Goal: Task Accomplishment & Management: Manage account settings

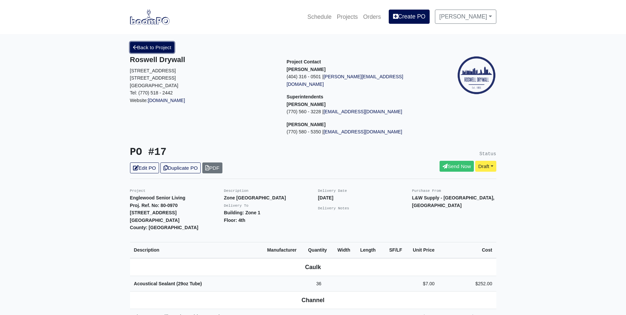
click at [140, 49] on link "Back to Project" at bounding box center [152, 47] width 45 height 11
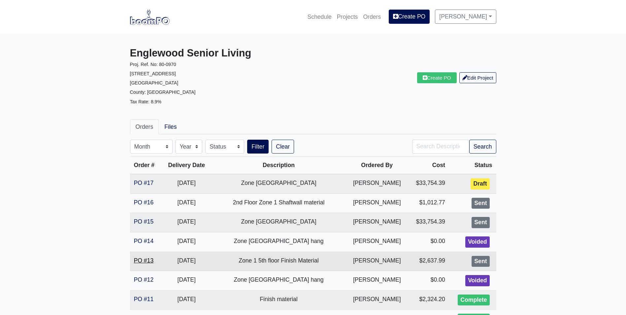
click at [141, 258] on link "PO #13" at bounding box center [144, 260] width 20 height 7
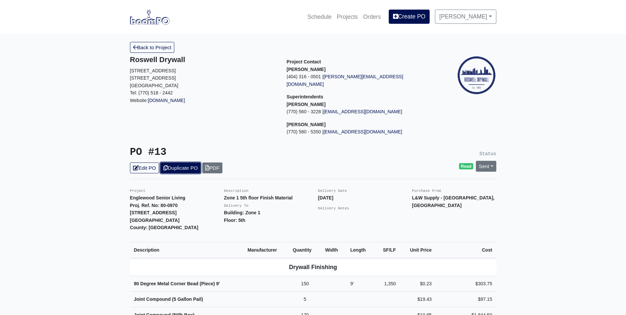
click at [174, 163] on link "Duplicate PO" at bounding box center [180, 167] width 40 height 11
click at [147, 162] on link "Edit PO" at bounding box center [144, 167] width 29 height 11
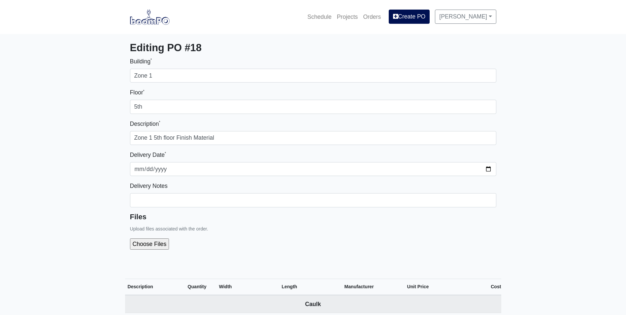
select select
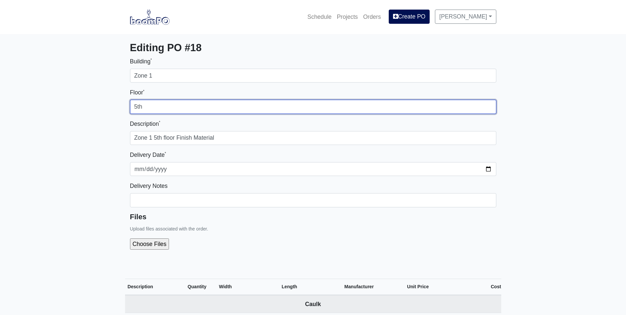
drag, startPoint x: 137, startPoint y: 107, endPoint x: 88, endPoint y: 115, distance: 48.8
type input "4th"
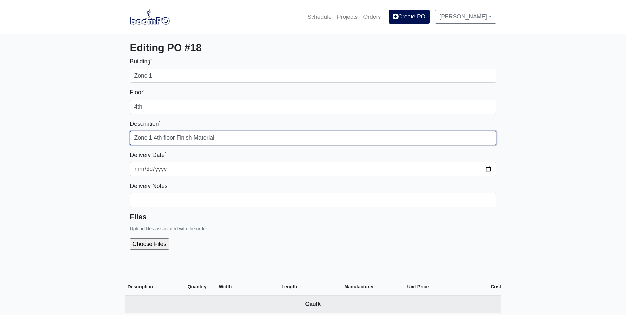
type input "Zone 1 4th floor Finish Material"
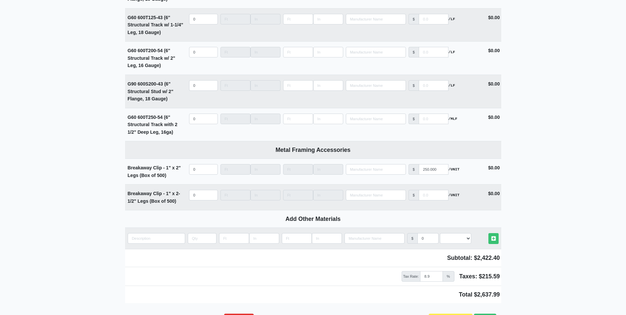
scroll to position [1187, 0]
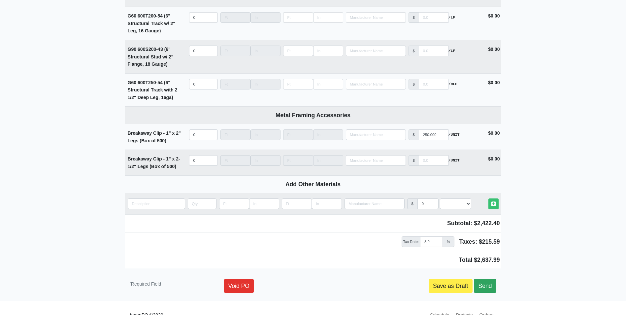
type input "Ship with Board"
click at [489, 288] on link "Send" at bounding box center [485, 286] width 22 height 14
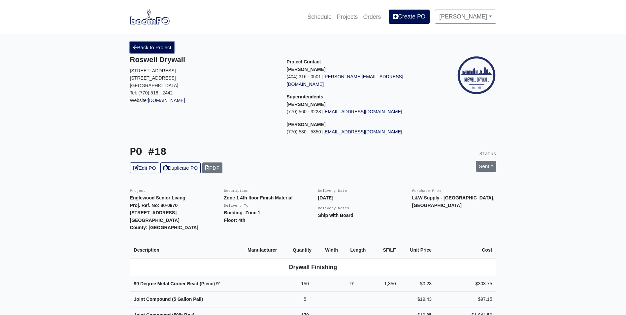
click at [142, 46] on link "Back to Project" at bounding box center [152, 47] width 45 height 11
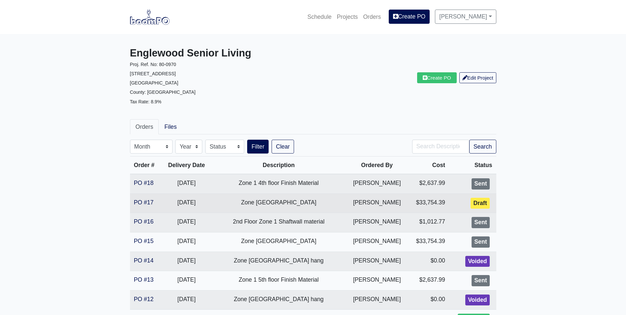
click at [481, 202] on div "Draft" at bounding box center [479, 203] width 19 height 11
click at [147, 201] on link "PO #17" at bounding box center [144, 202] width 20 height 7
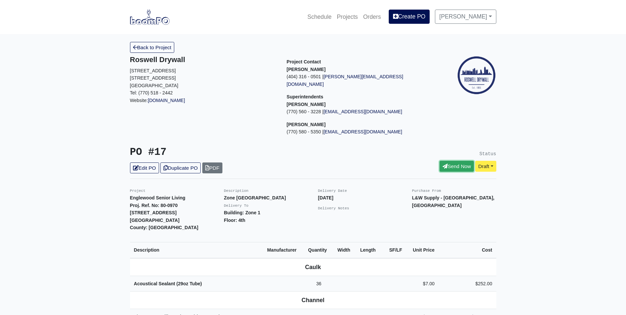
click at [449, 161] on link "Send Now" at bounding box center [456, 166] width 34 height 11
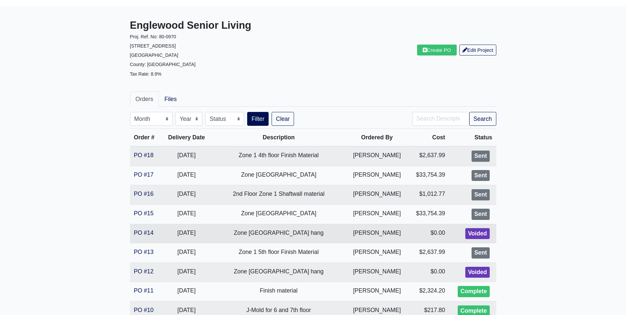
scroll to position [165, 0]
